Goal: Task Accomplishment & Management: Use online tool/utility

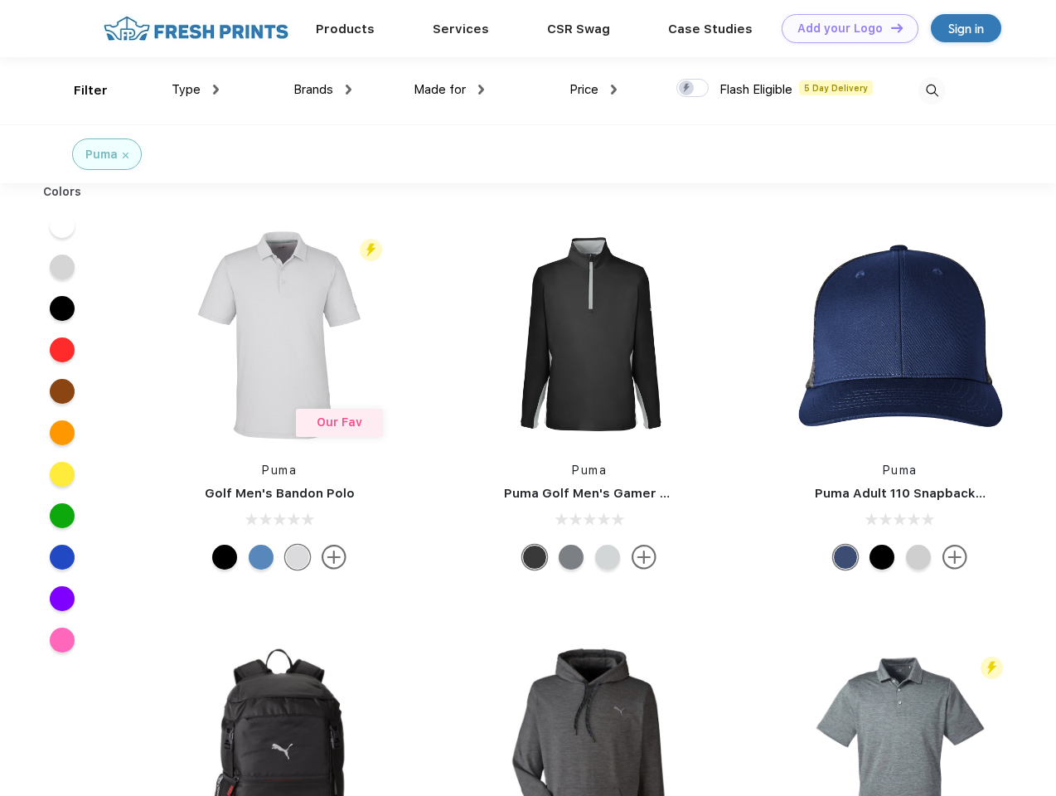
click at [844, 28] on link "Add your Logo Design Tool" at bounding box center [850, 28] width 137 height 29
click at [0, 0] on div "Design Tool" at bounding box center [0, 0] width 0 height 0
click at [889, 27] on link "Add your Logo Design Tool" at bounding box center [850, 28] width 137 height 29
click at [80, 90] on div "Filter" at bounding box center [91, 90] width 34 height 19
click at [196, 90] on span "Type" at bounding box center [186, 89] width 29 height 15
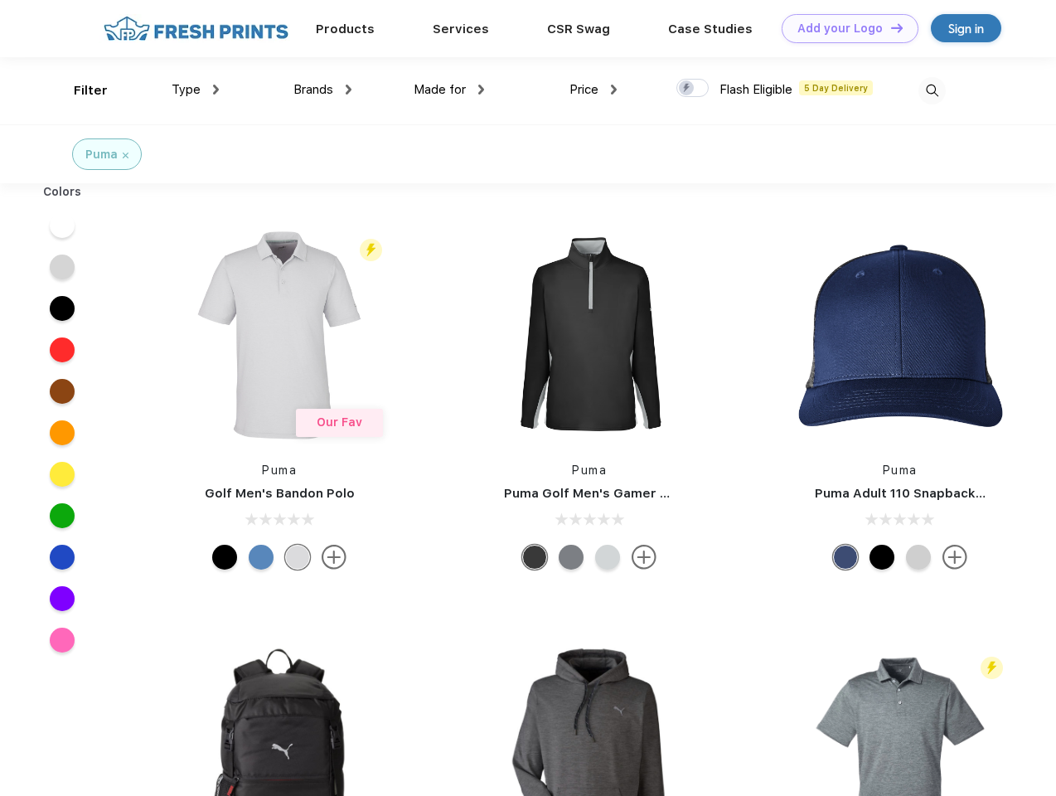
click at [322, 90] on span "Brands" at bounding box center [313, 89] width 40 height 15
click at [449, 90] on span "Made for" at bounding box center [440, 89] width 52 height 15
click at [593, 90] on span "Price" at bounding box center [583, 89] width 29 height 15
click at [693, 89] on div at bounding box center [692, 88] width 32 height 18
click at [687, 89] on input "checkbox" at bounding box center [681, 83] width 11 height 11
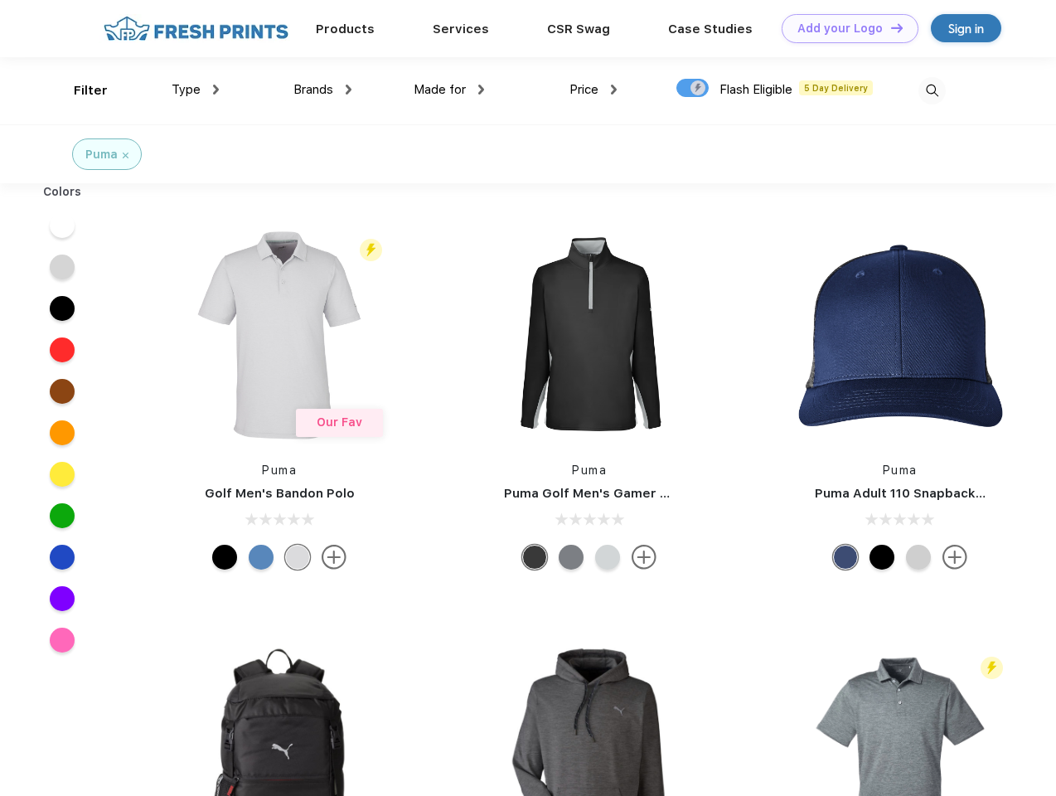
click at [932, 90] on img at bounding box center [931, 90] width 27 height 27
